Goal: Find specific page/section: Find specific page/section

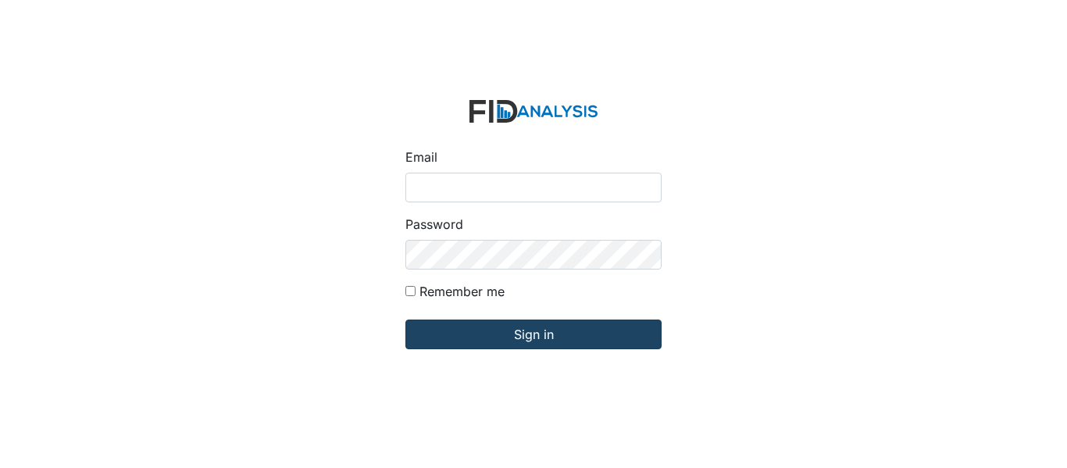
type input "[EMAIL_ADDRESS][DOMAIN_NAME]"
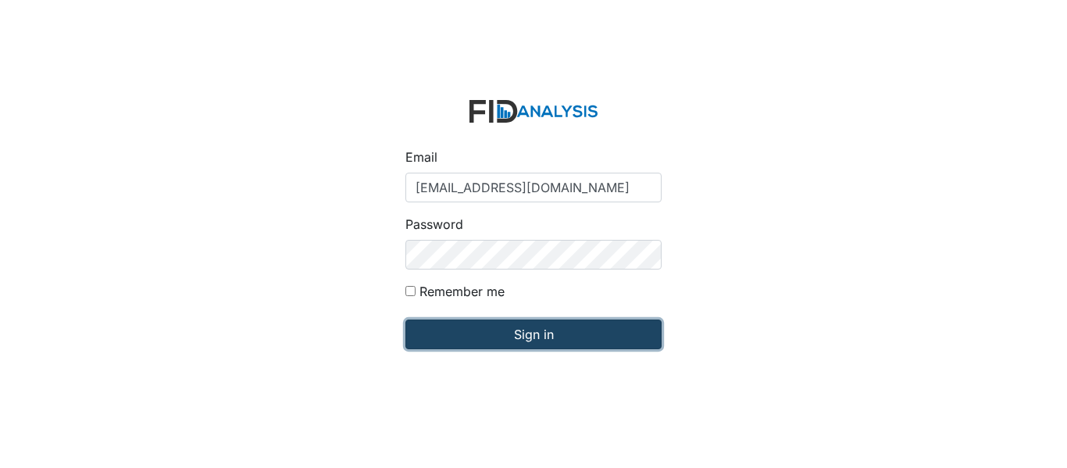
click at [536, 336] on input "Sign in" at bounding box center [533, 334] width 256 height 30
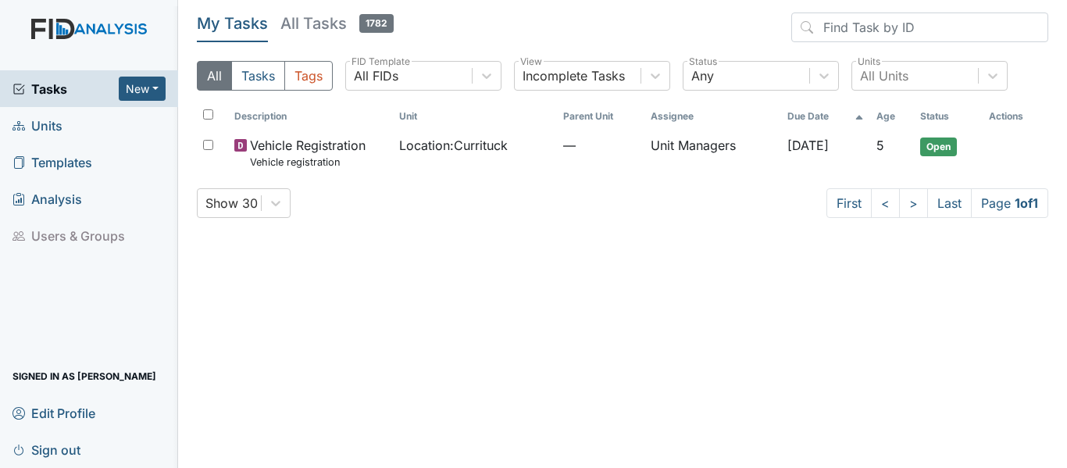
click at [70, 134] on link "Units" at bounding box center [89, 125] width 178 height 37
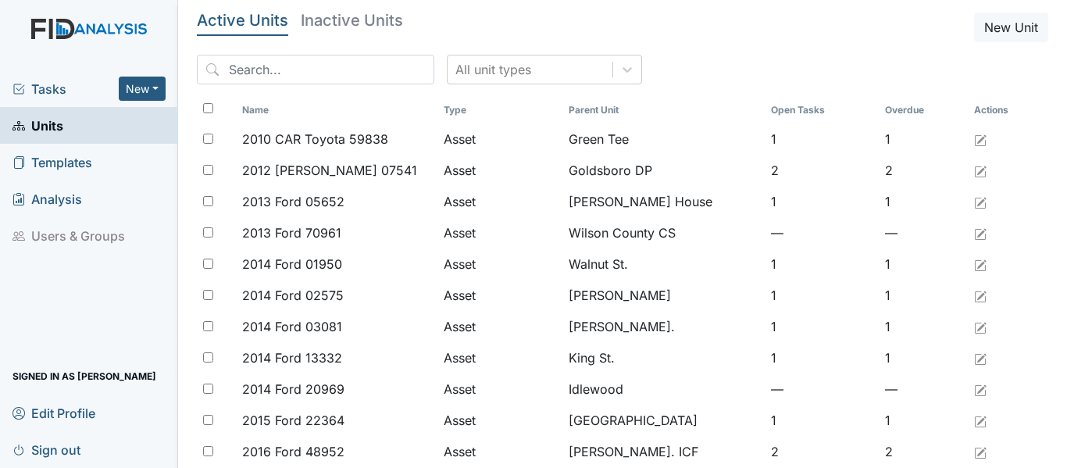
click at [47, 91] on span "Tasks" at bounding box center [65, 89] width 106 height 19
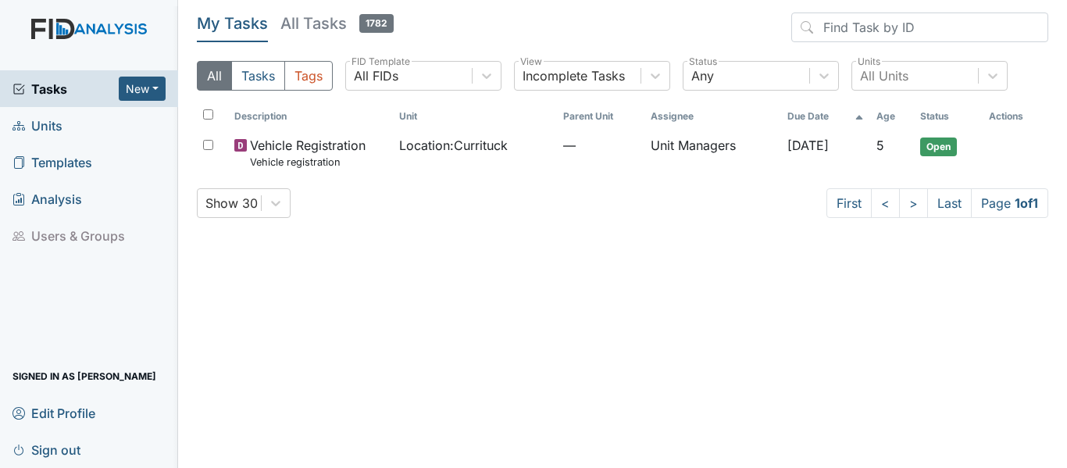
click at [58, 127] on span "Units" at bounding box center [37, 125] width 50 height 24
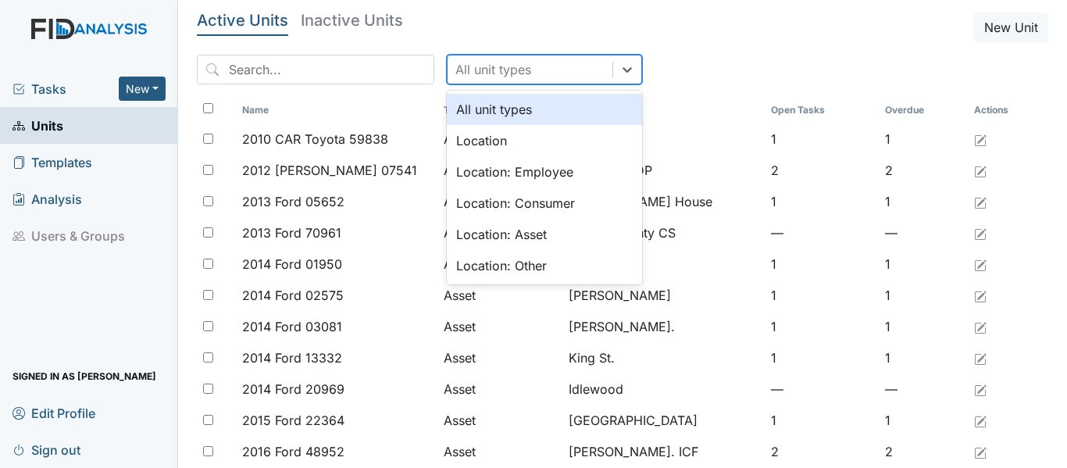
click at [559, 71] on div "All unit types" at bounding box center [529, 69] width 165 height 28
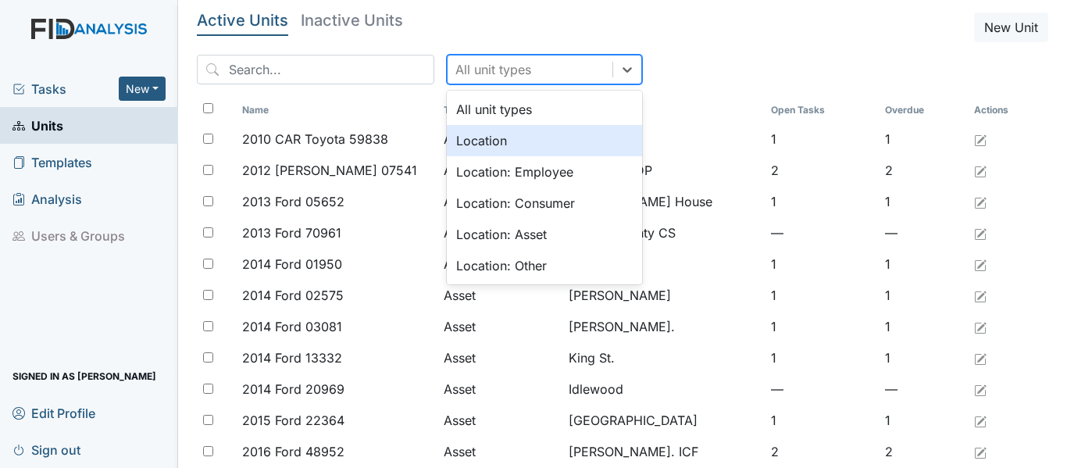
click at [526, 148] on div "Location" at bounding box center [544, 140] width 195 height 31
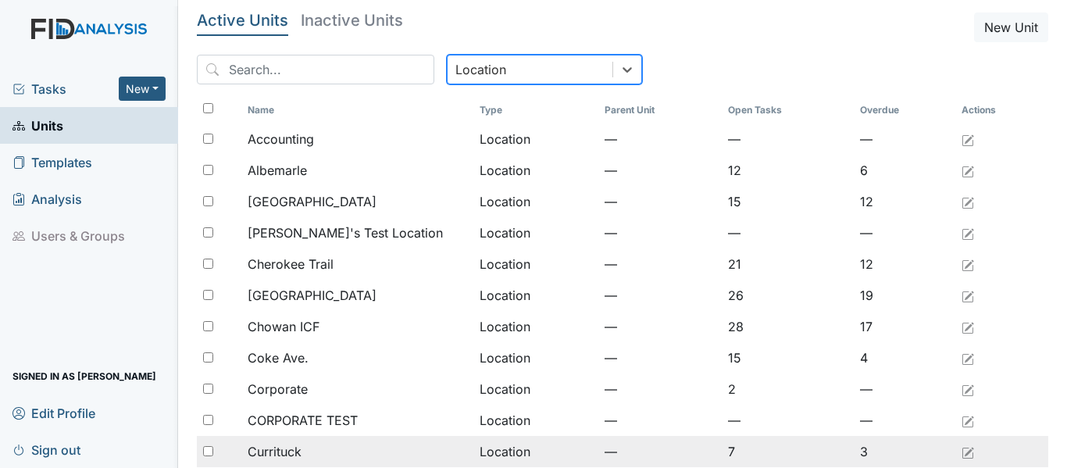
click at [262, 448] on span "Currituck" at bounding box center [275, 451] width 54 height 19
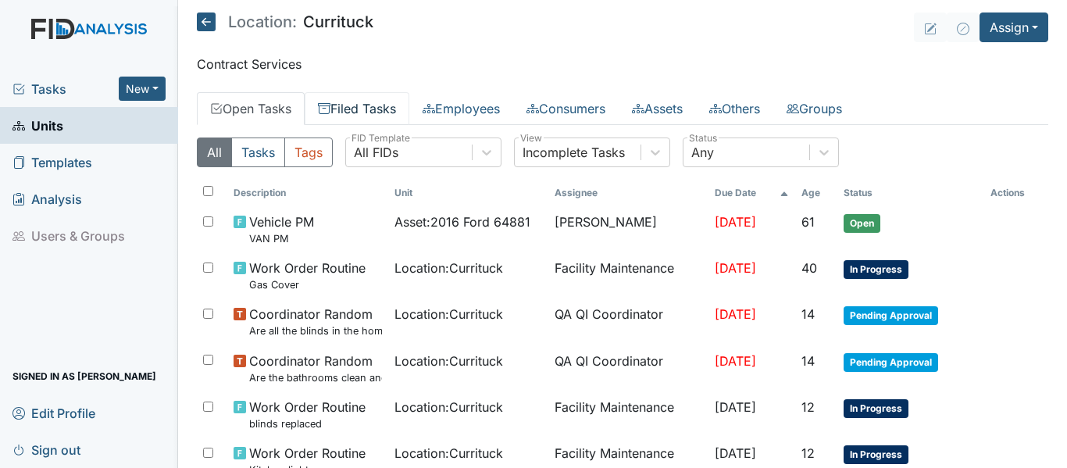
click at [383, 112] on link "Filed Tasks" at bounding box center [357, 108] width 105 height 33
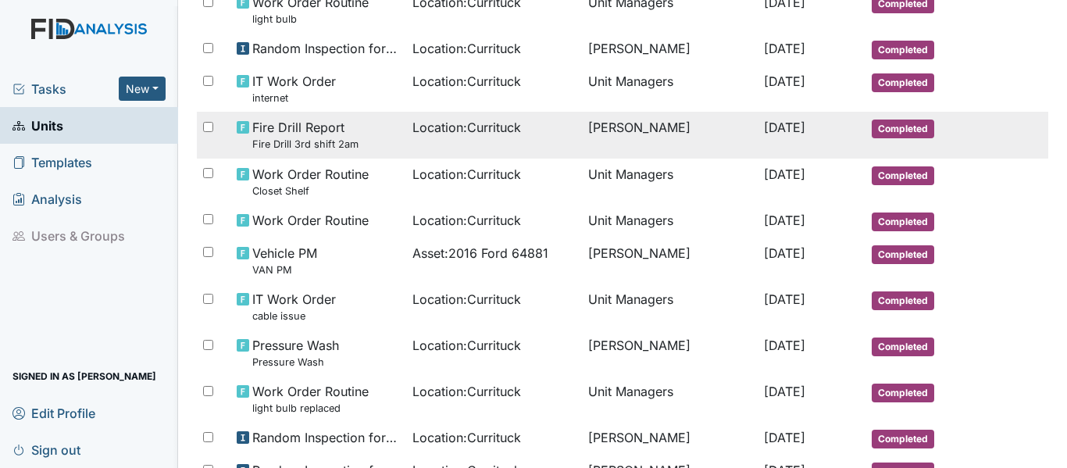
scroll to position [976, 0]
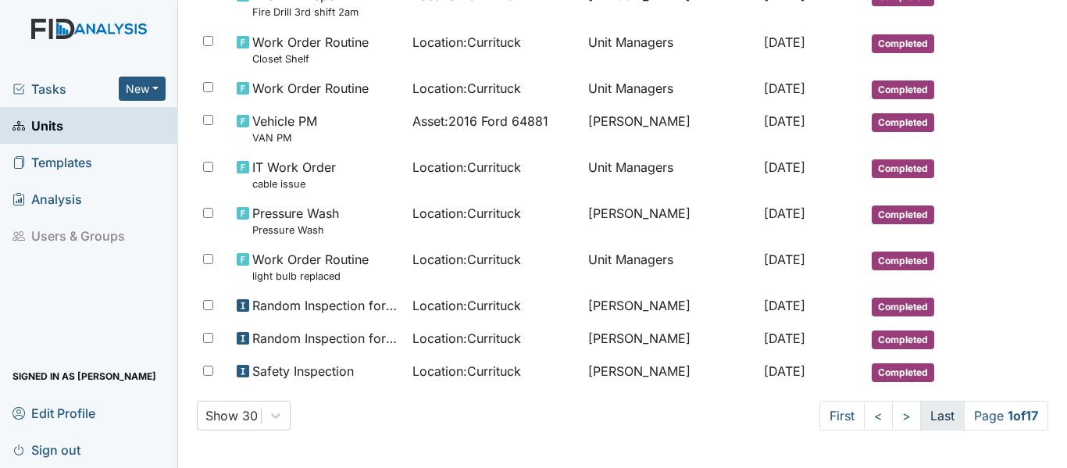
click at [920, 415] on link "Last" at bounding box center [942, 416] width 45 height 30
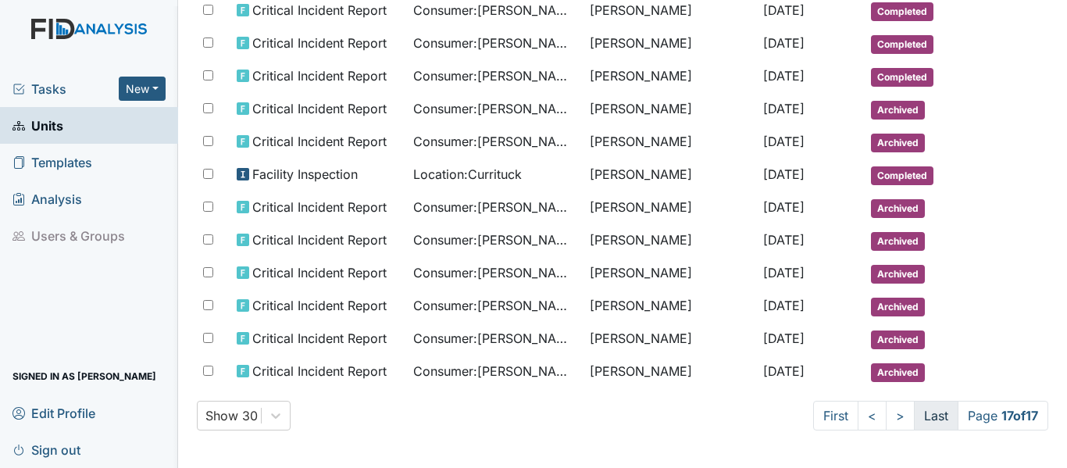
click at [928, 419] on link "Last" at bounding box center [936, 416] width 45 height 30
click at [825, 413] on link "First" at bounding box center [835, 416] width 45 height 30
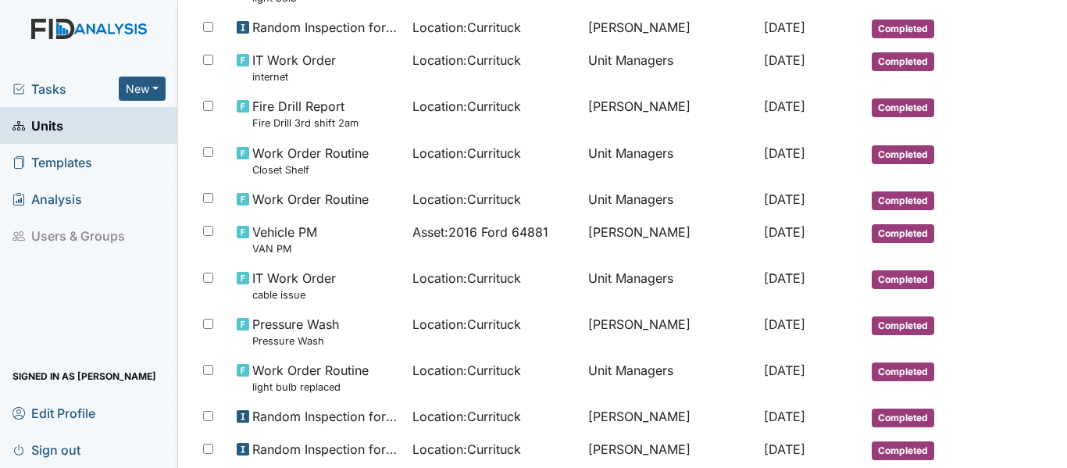
scroll to position [976, 0]
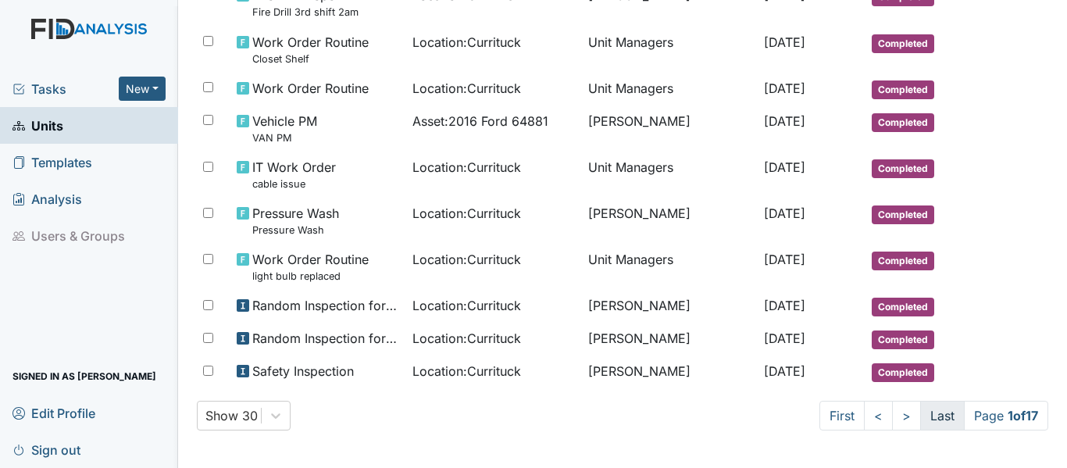
click at [934, 417] on link "Last" at bounding box center [942, 416] width 45 height 30
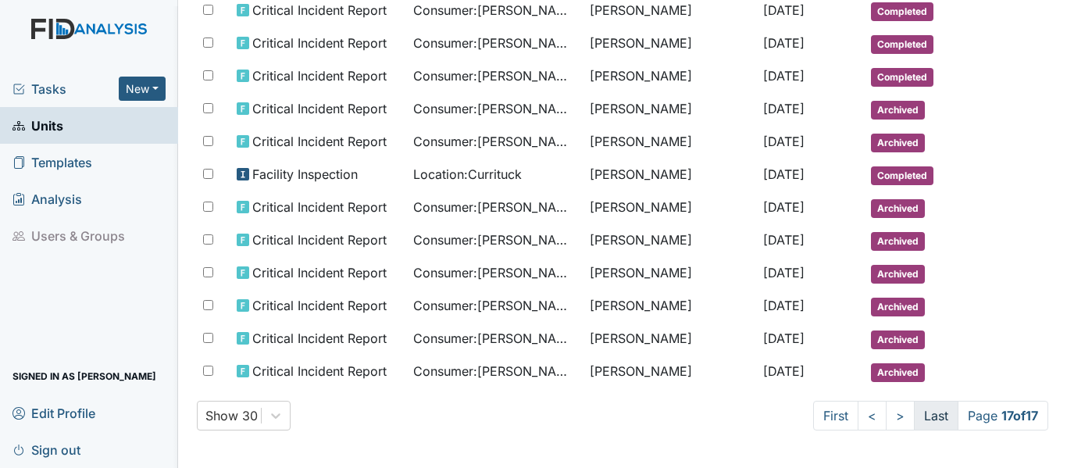
scroll to position [376, 0]
click at [934, 417] on link "Last" at bounding box center [936, 416] width 45 height 30
click at [821, 414] on link "First" at bounding box center [835, 416] width 45 height 30
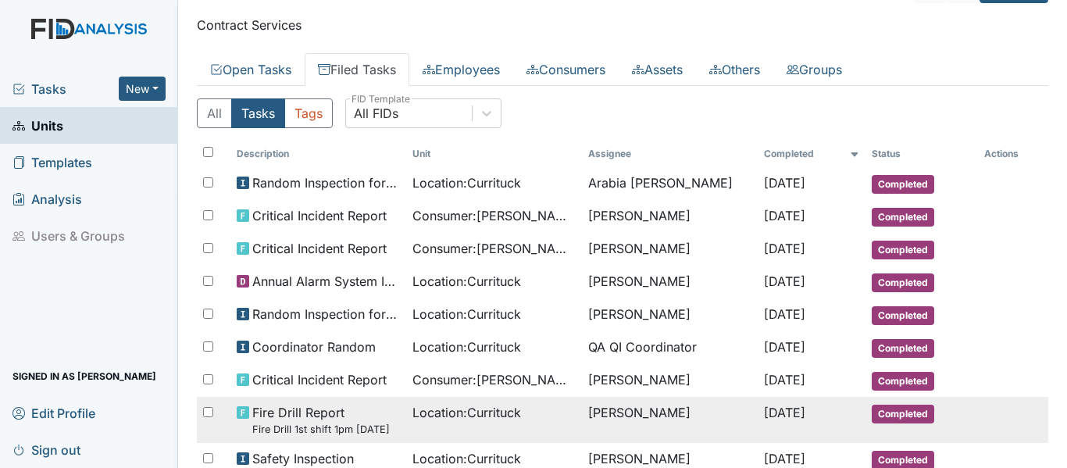
scroll to position [78, 0]
